Goal: Check status: Check status

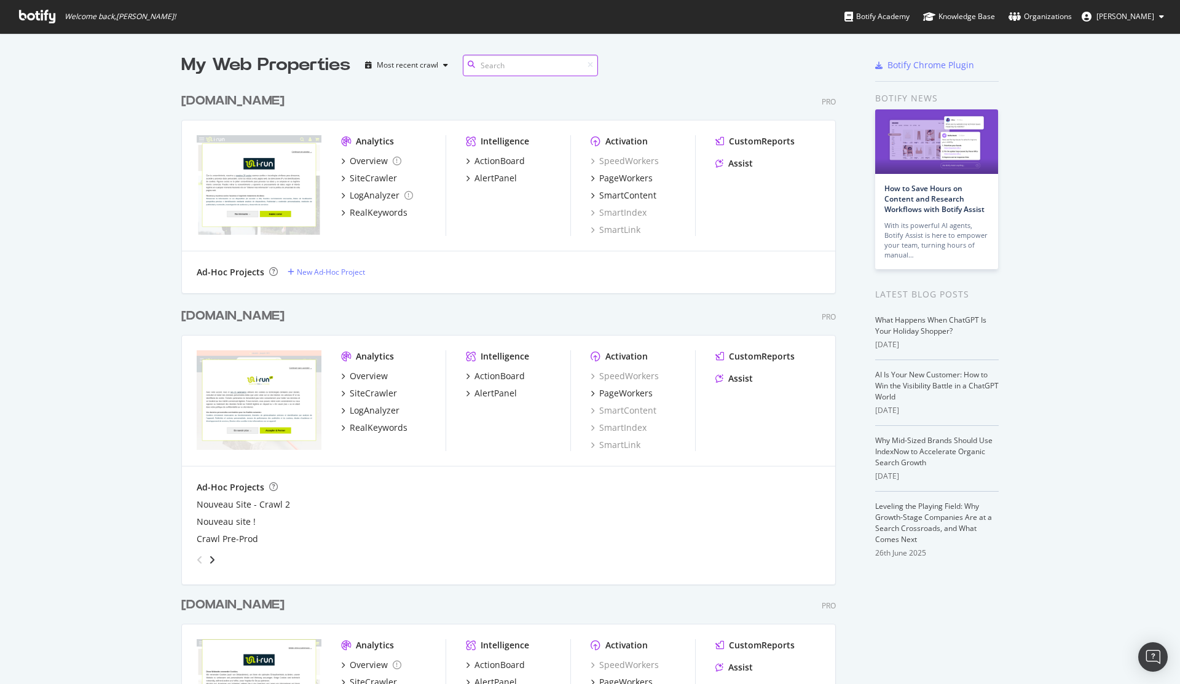
scroll to position [1854, 655]
click at [190, 98] on div "[DOMAIN_NAME]" at bounding box center [232, 101] width 103 height 18
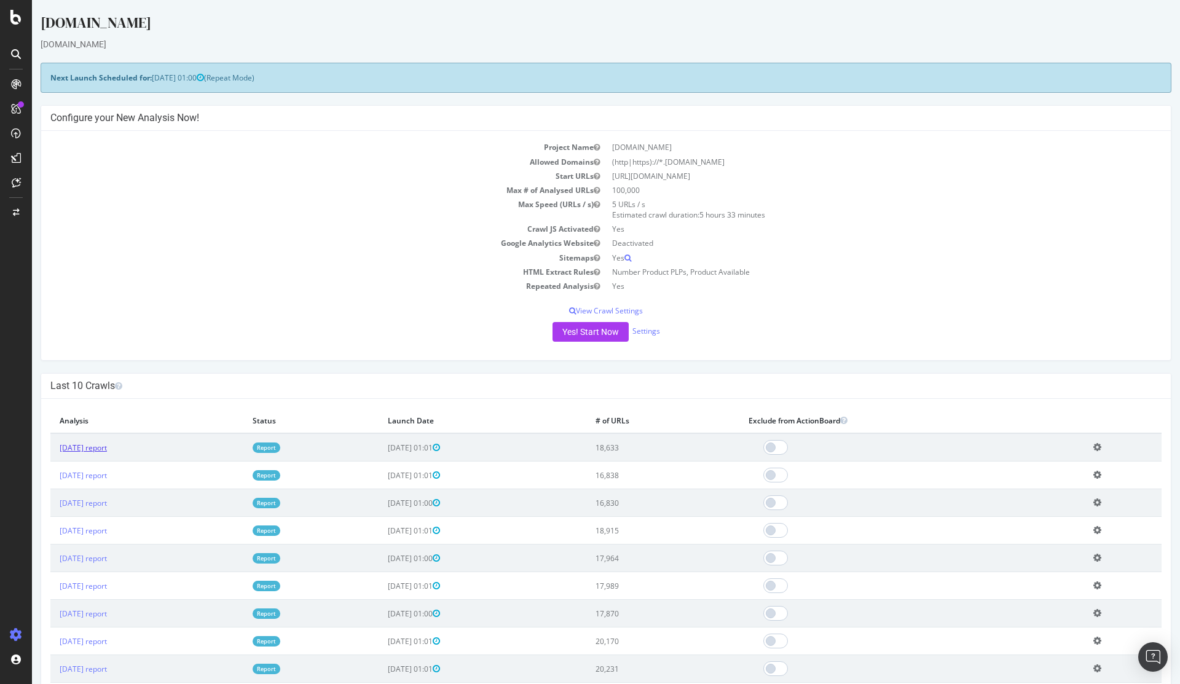
click at [107, 442] on link "[DATE] report" at bounding box center [83, 447] width 47 height 10
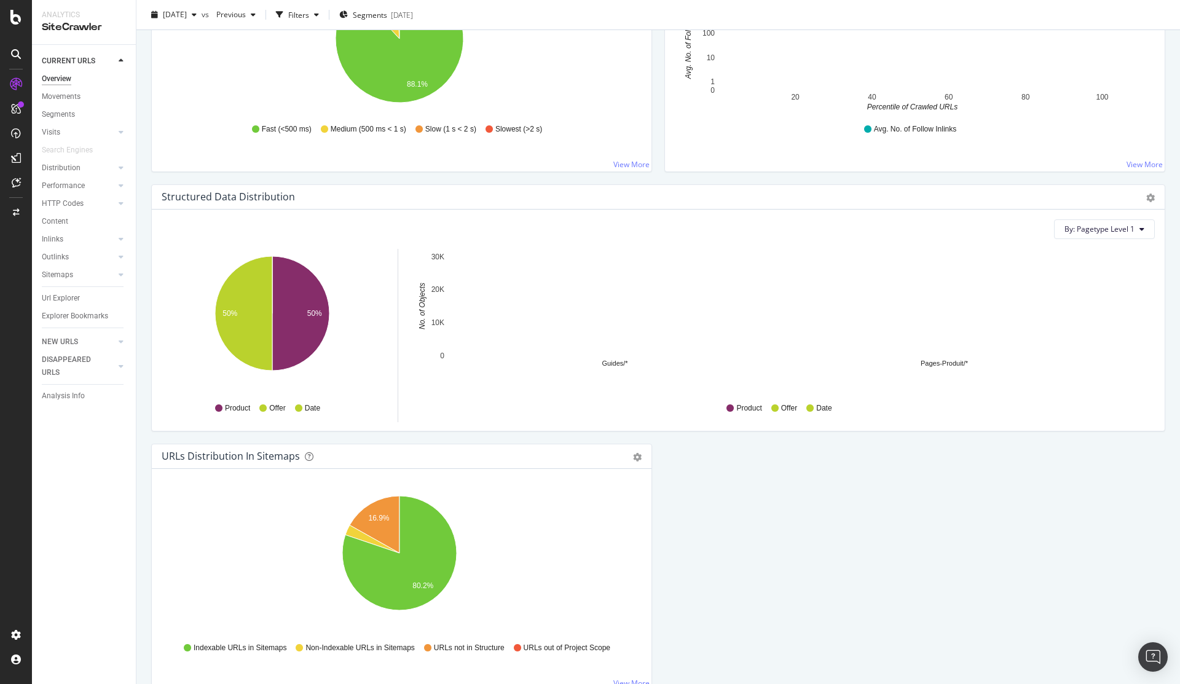
scroll to position [1098, 0]
